Goal: Use online tool/utility

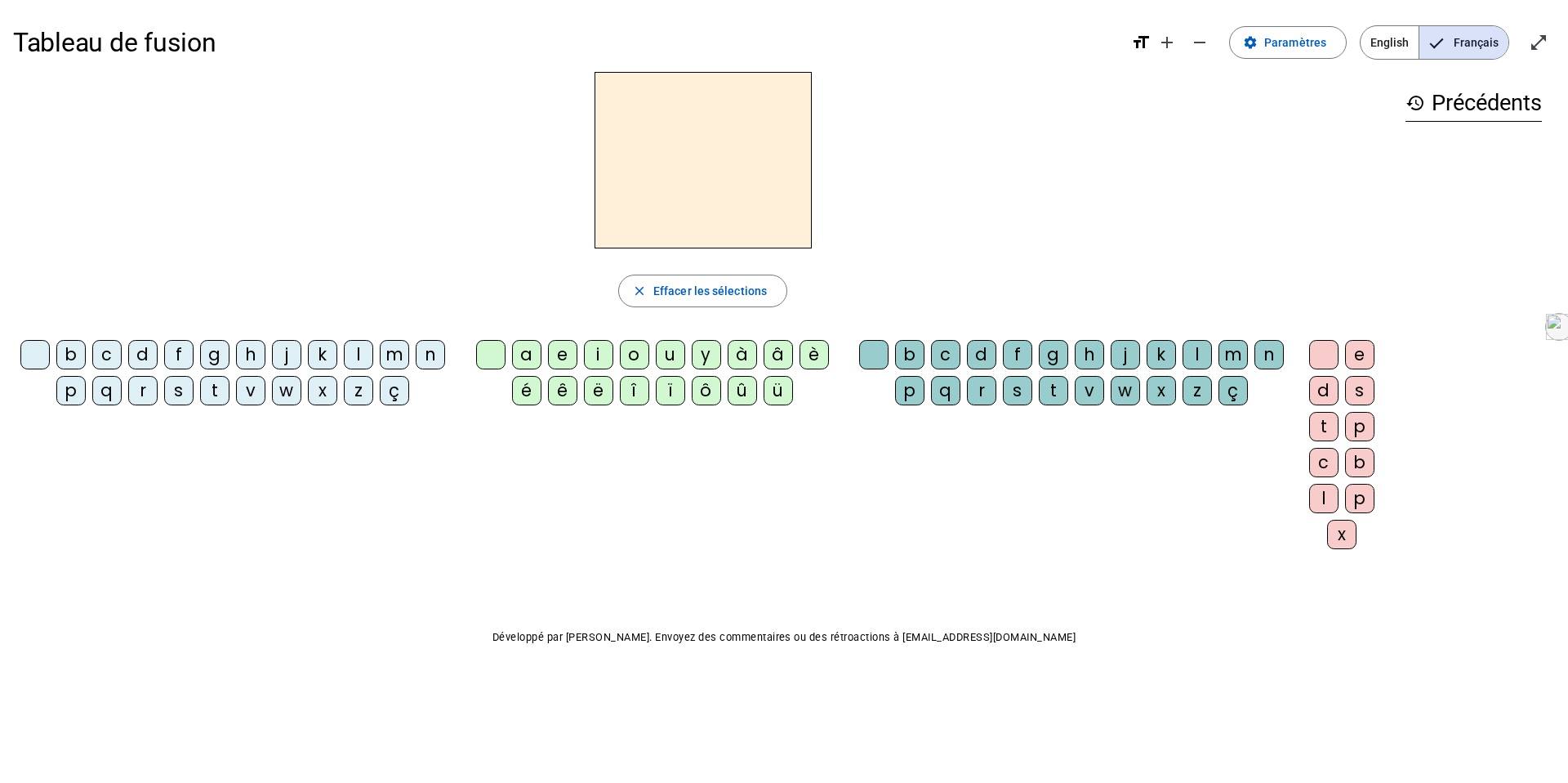
click at [393, 360] on div "m" at bounding box center [395, 355] width 30 height 30
click at [528, 355] on div "a" at bounding box center [527, 355] width 30 height 30
click at [355, 361] on div "l" at bounding box center [359, 355] width 30 height 30
click at [396, 346] on div "m" at bounding box center [395, 355] width 30 height 30
click at [527, 349] on div "a" at bounding box center [527, 355] width 30 height 30
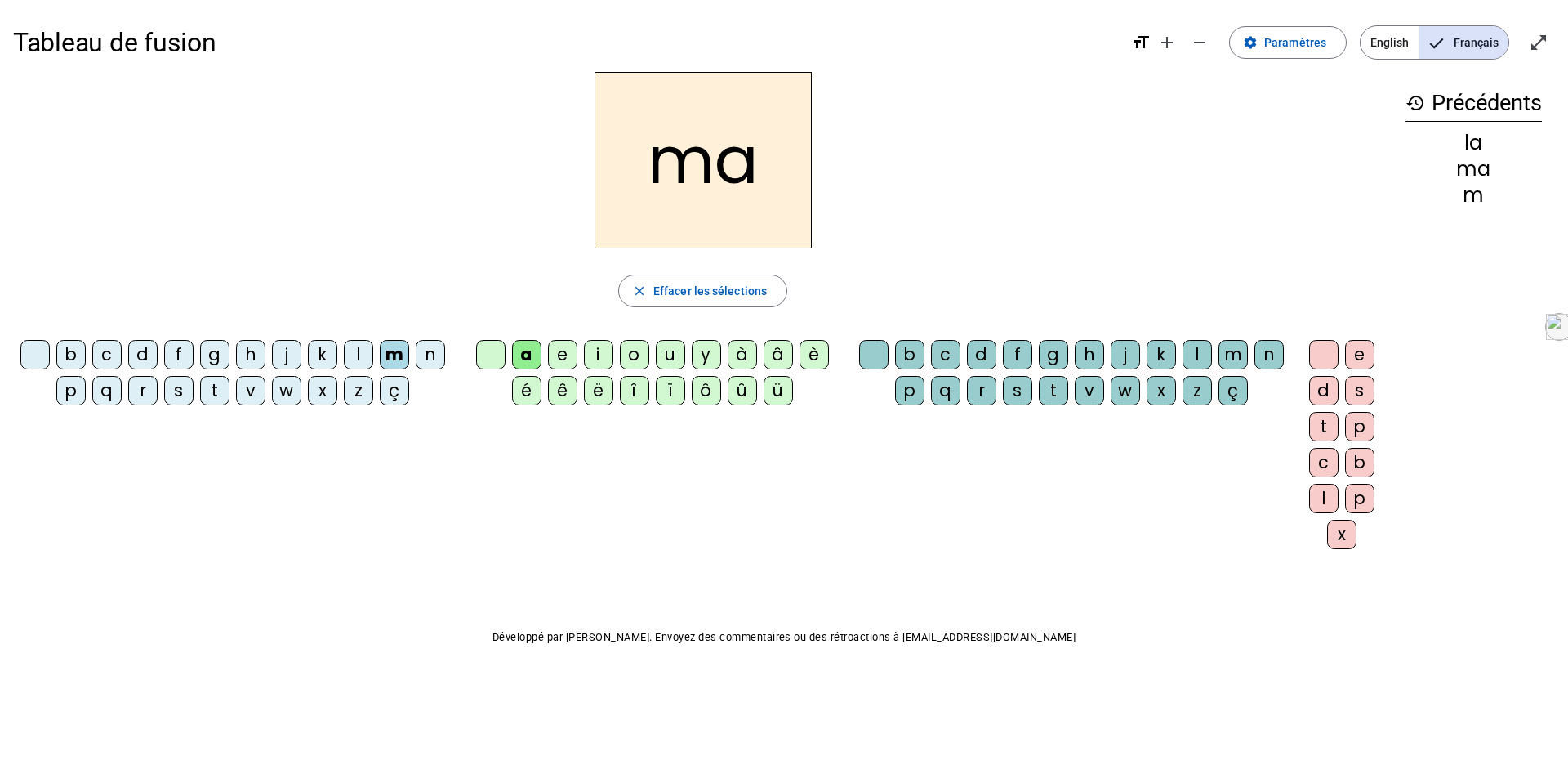
click at [1193, 355] on div "l" at bounding box center [1197, 355] width 30 height 30
click at [72, 353] on div "b" at bounding box center [71, 355] width 30 height 30
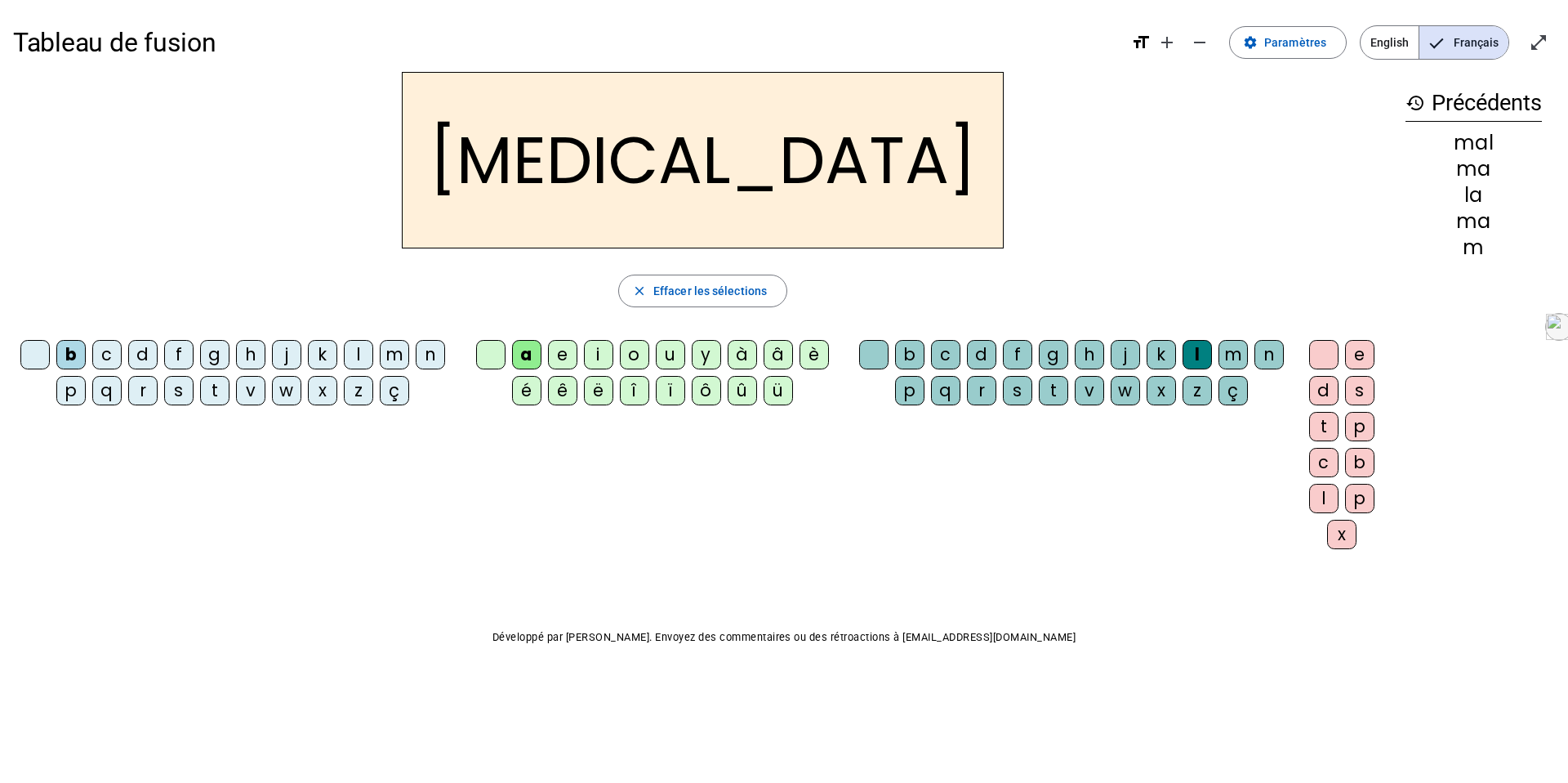
click at [69, 353] on div "b" at bounding box center [71, 355] width 30 height 30
click at [867, 352] on div at bounding box center [874, 355] width 30 height 30
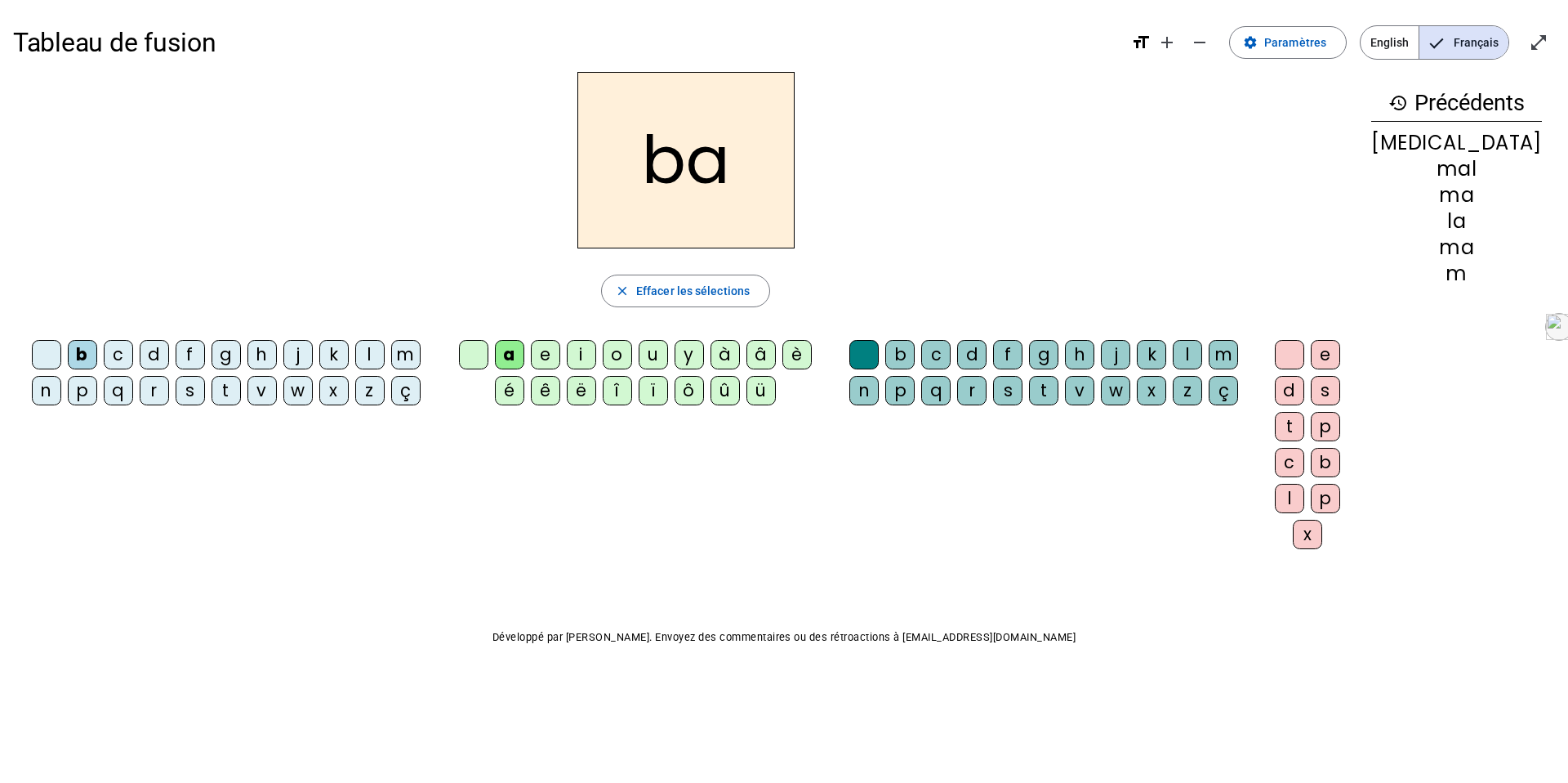
click at [488, 347] on div at bounding box center [474, 355] width 30 height 30
click at [524, 350] on div "a" at bounding box center [510, 355] width 30 height 30
click at [592, 351] on div "i" at bounding box center [581, 355] width 30 height 30
